Goal: Information Seeking & Learning: Learn about a topic

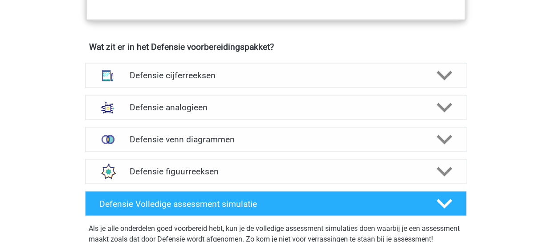
scroll to position [633, 0]
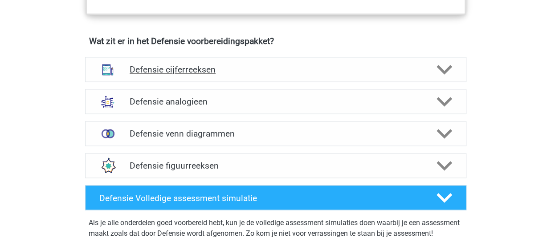
click at [443, 71] on polygon at bounding box center [445, 70] width 16 height 10
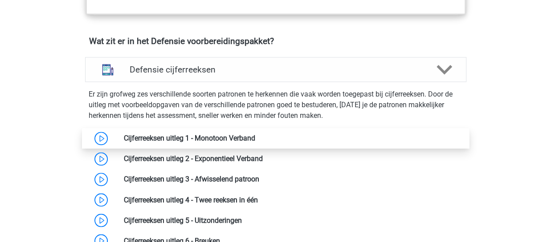
click at [255, 143] on link at bounding box center [255, 138] width 0 height 8
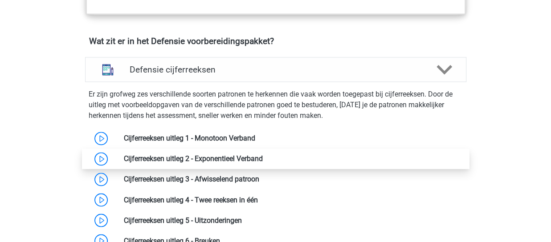
click at [263, 162] on link at bounding box center [263, 159] width 0 height 8
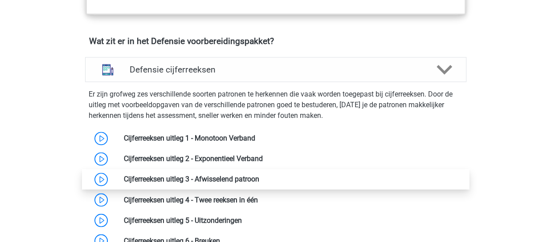
click at [259, 181] on link at bounding box center [259, 179] width 0 height 8
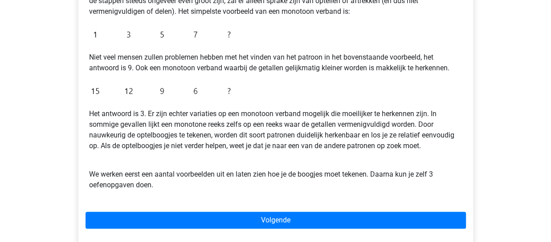
scroll to position [203, 0]
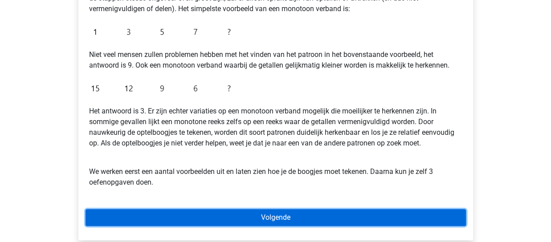
click at [294, 217] on link "Volgende" at bounding box center [276, 217] width 380 height 17
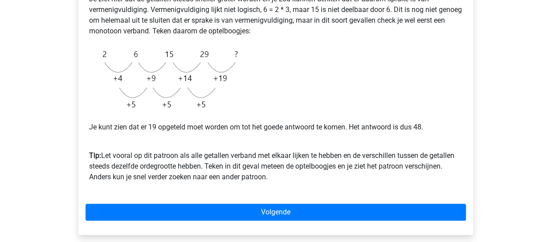
scroll to position [220, 0]
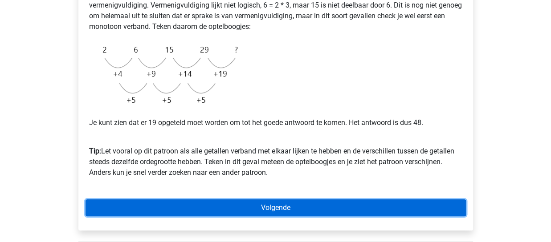
click at [267, 203] on link "Volgende" at bounding box center [276, 208] width 380 height 17
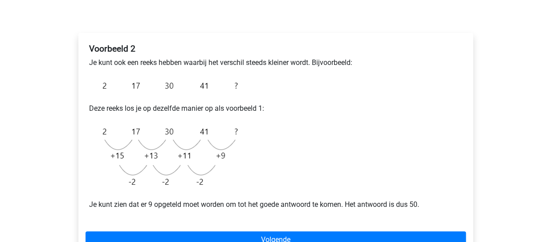
scroll to position [123, 0]
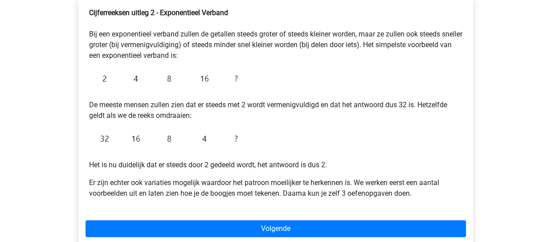
scroll to position [159, 0]
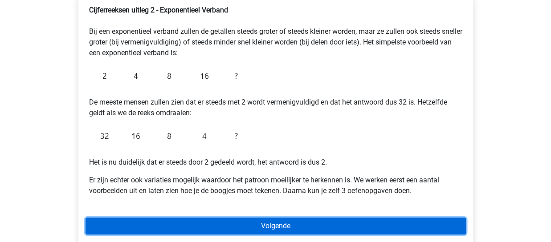
click at [340, 224] on link "Volgende" at bounding box center [276, 226] width 380 height 17
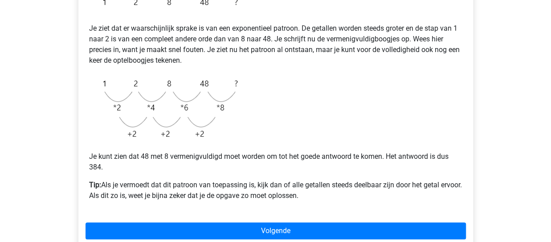
scroll to position [194, 0]
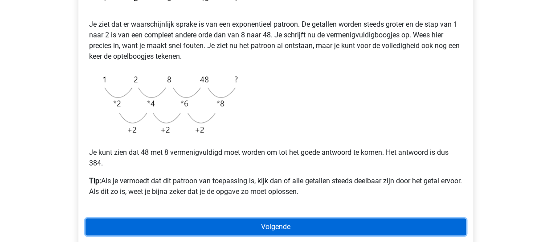
click at [255, 227] on link "Volgende" at bounding box center [276, 227] width 380 height 17
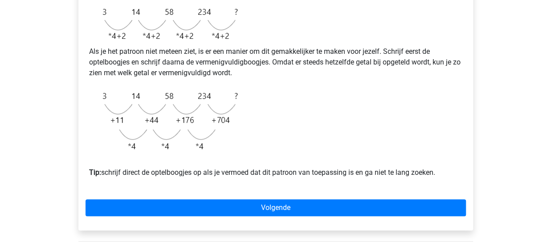
scroll to position [256, 0]
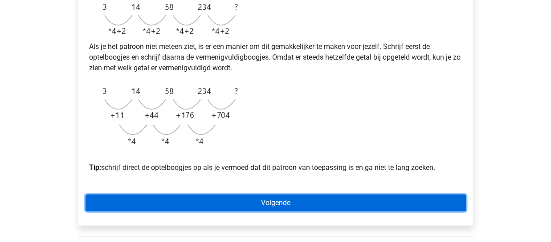
click at [294, 212] on link "Volgende" at bounding box center [276, 203] width 380 height 17
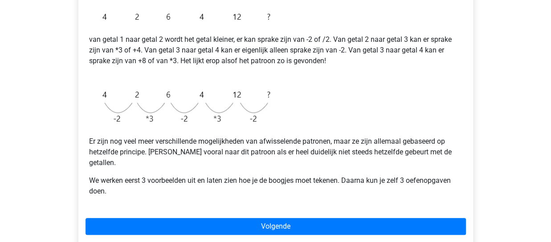
scroll to position [226, 0]
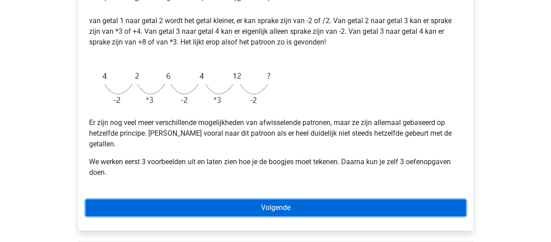
click at [304, 200] on link "Volgende" at bounding box center [276, 208] width 380 height 17
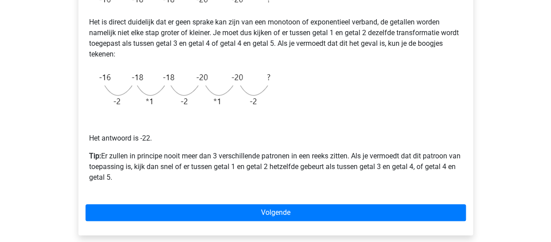
scroll to position [197, 0]
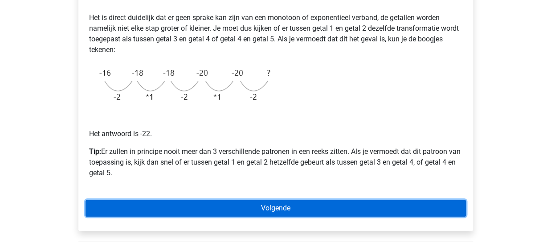
click at [299, 205] on link "Volgende" at bounding box center [276, 208] width 380 height 17
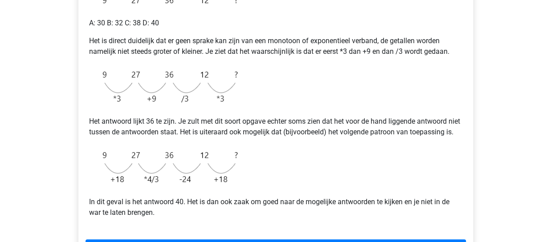
scroll to position [188, 0]
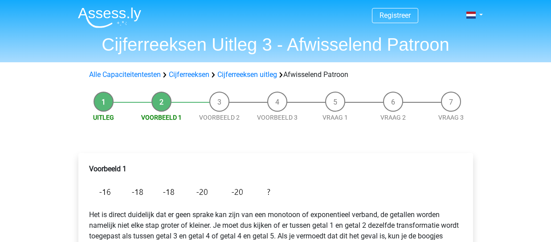
scroll to position [197, 0]
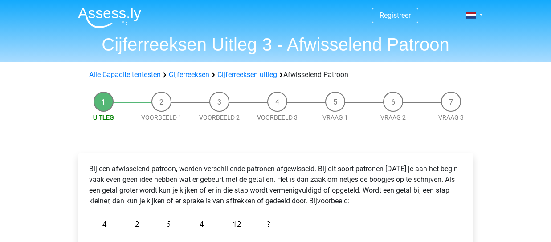
scroll to position [226, 0]
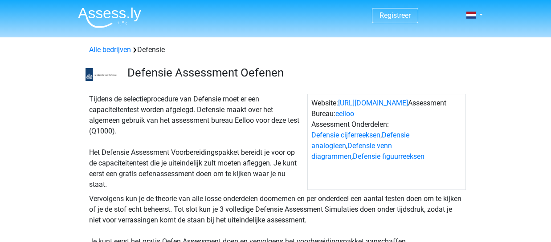
scroll to position [633, 0]
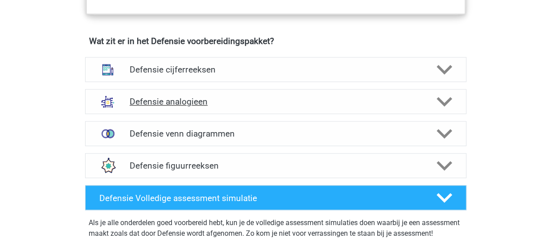
click at [446, 97] on icon at bounding box center [445, 102] width 16 height 16
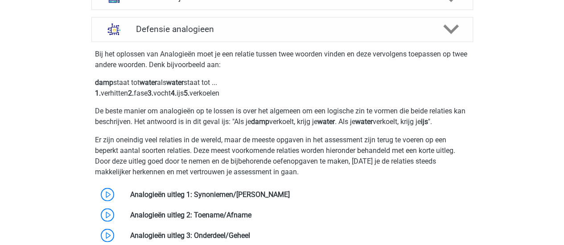
scroll to position [713, 0]
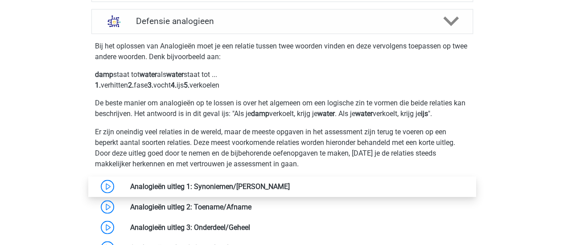
click at [290, 182] on link at bounding box center [290, 186] width 0 height 8
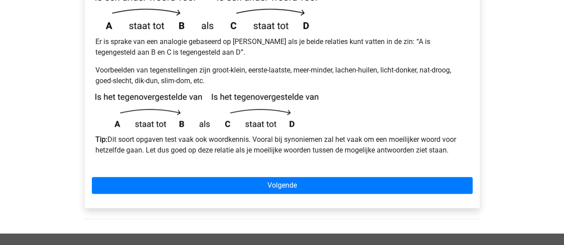
scroll to position [263, 0]
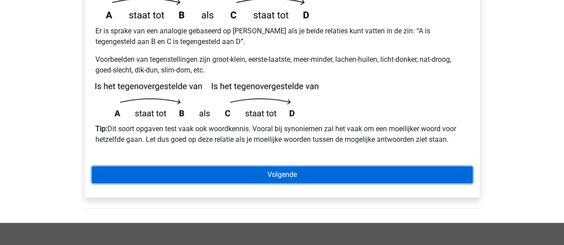
click at [280, 167] on link "Volgende" at bounding box center [282, 175] width 380 height 17
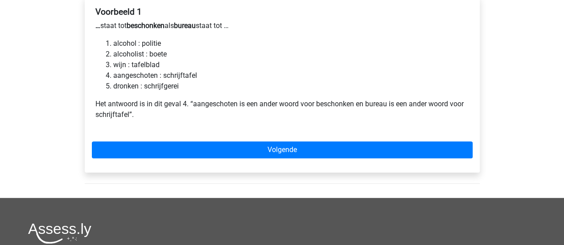
scroll to position [158, 0]
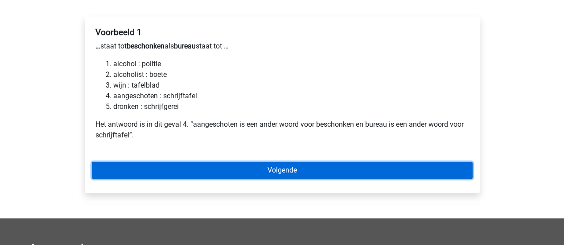
click at [322, 162] on link "Volgende" at bounding box center [282, 170] width 380 height 17
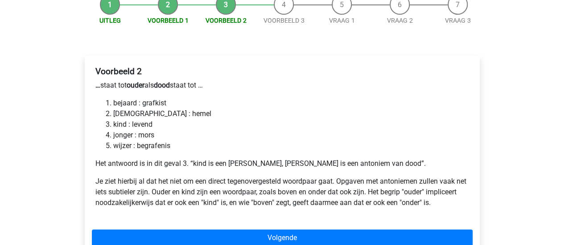
scroll to position [115, 0]
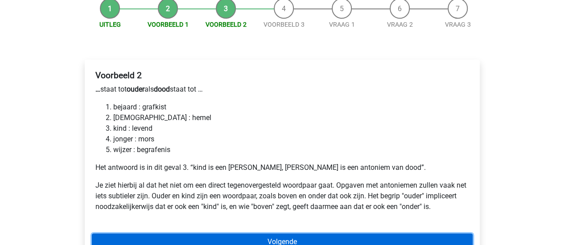
click at [348, 234] on link "Volgende" at bounding box center [282, 242] width 380 height 17
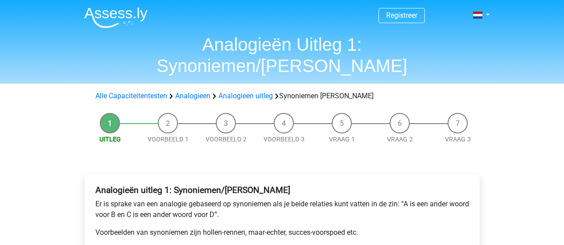
scroll to position [263, 0]
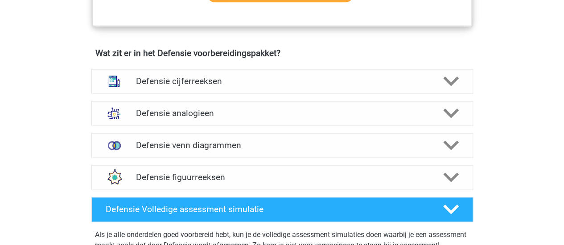
scroll to position [617, 0]
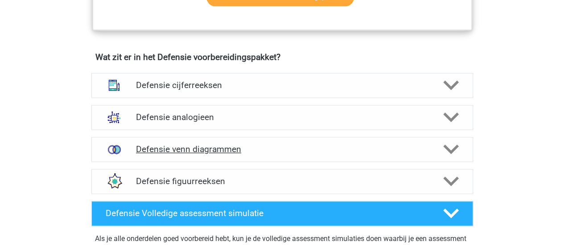
click at [454, 152] on icon at bounding box center [451, 150] width 16 height 16
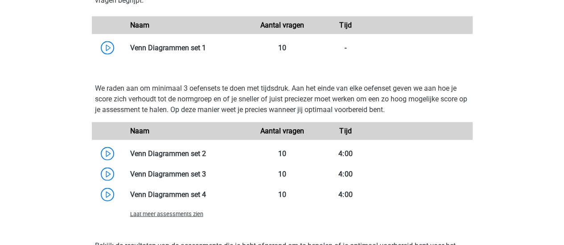
scroll to position [820, 0]
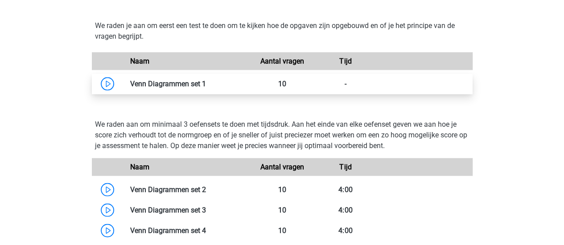
click at [206, 85] on link at bounding box center [206, 83] width 0 height 8
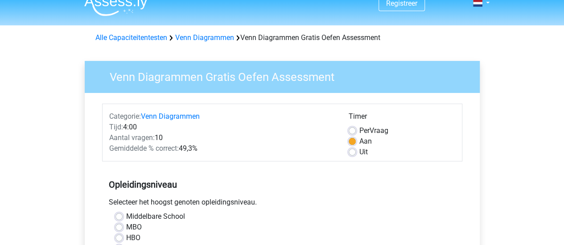
scroll to position [11, 0]
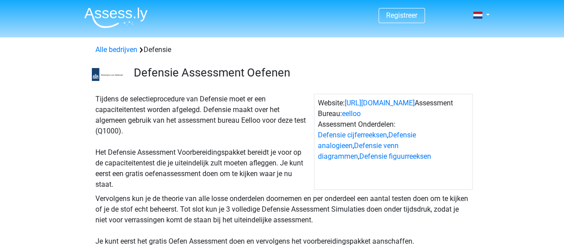
scroll to position [215, 0]
